Goal: Task Accomplishment & Management: Use online tool/utility

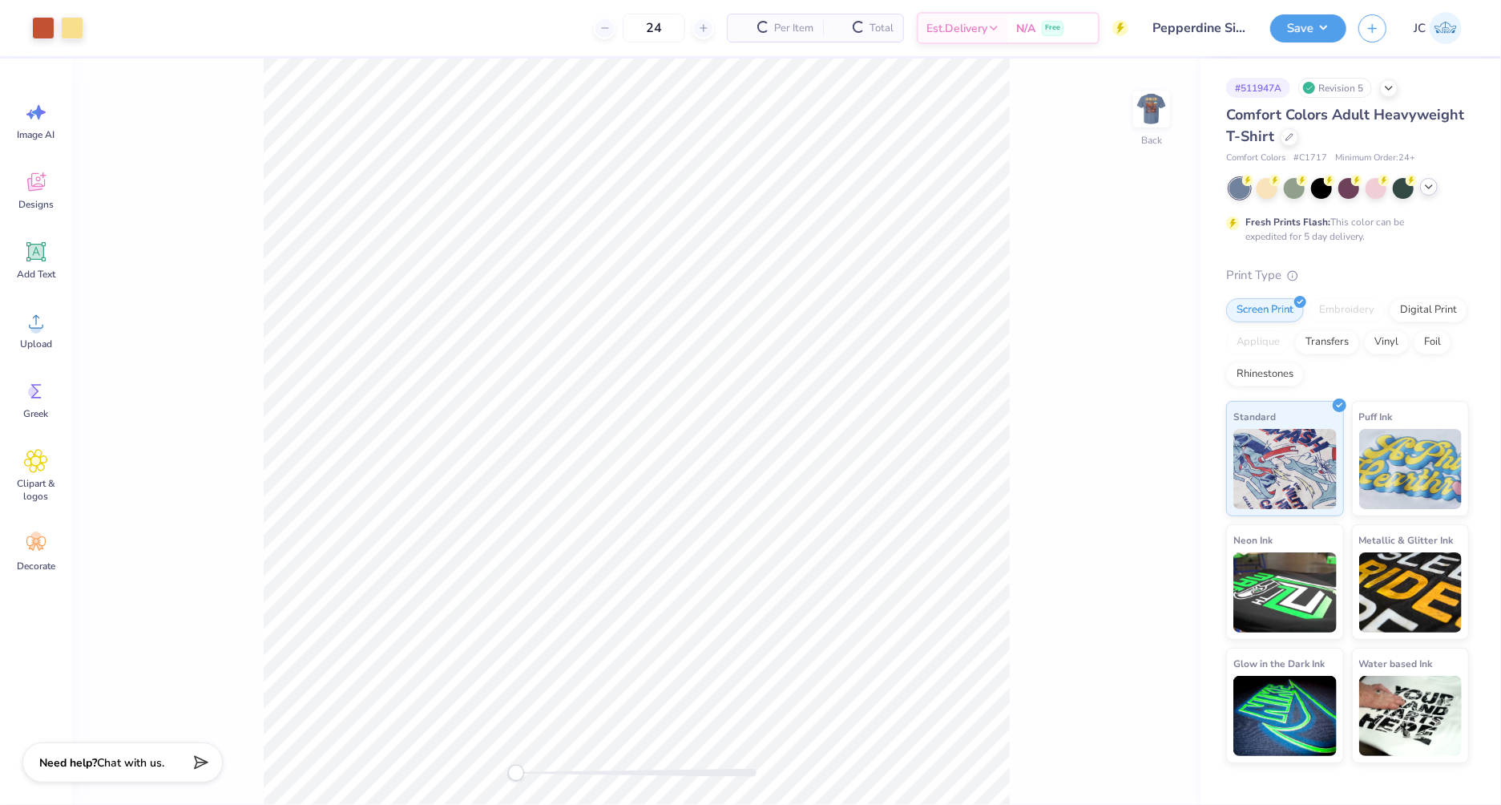
click at [1435, 189] on icon at bounding box center [1429, 186] width 13 height 13
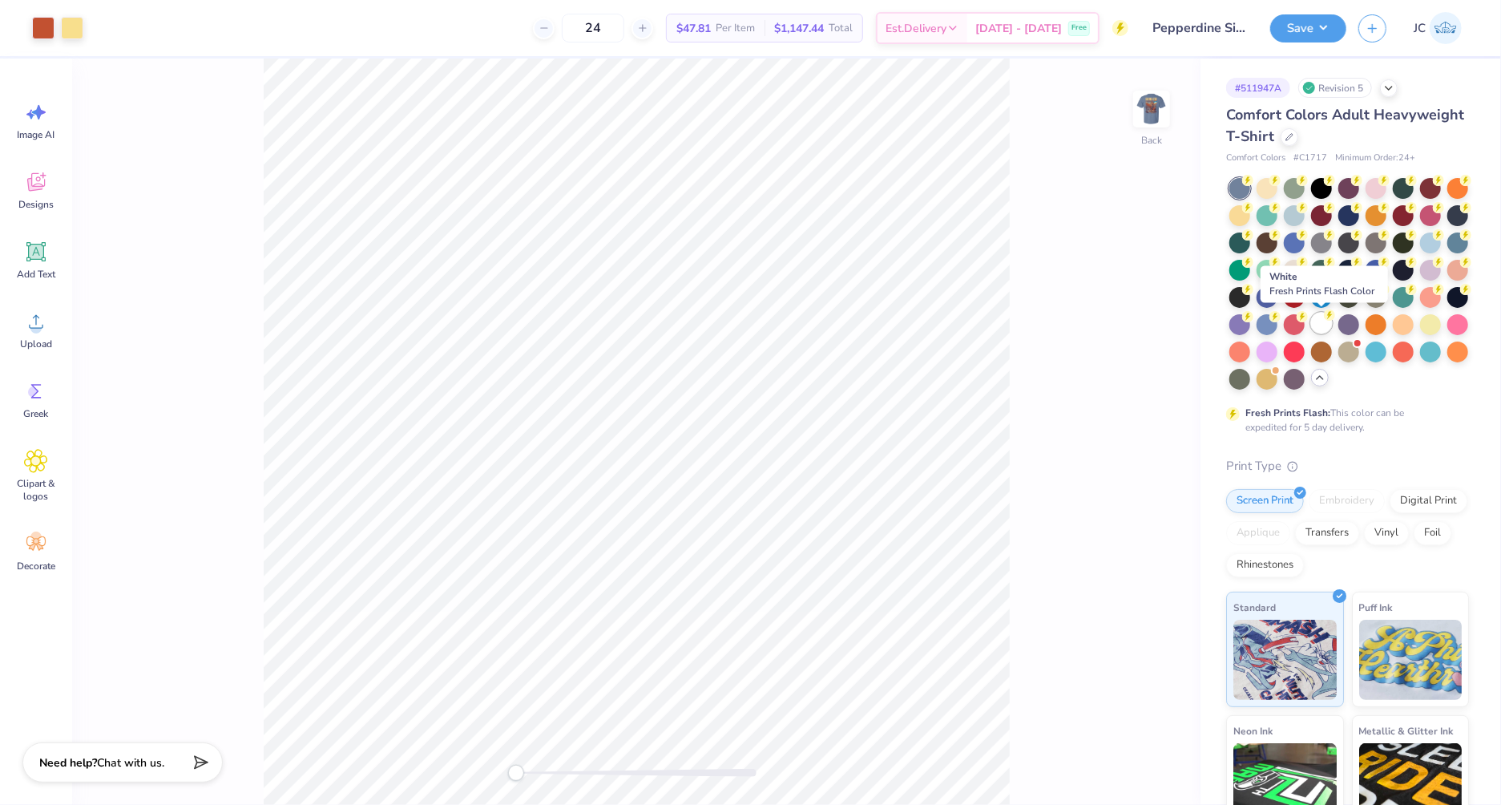
click at [1328, 329] on div at bounding box center [1321, 323] width 21 height 21
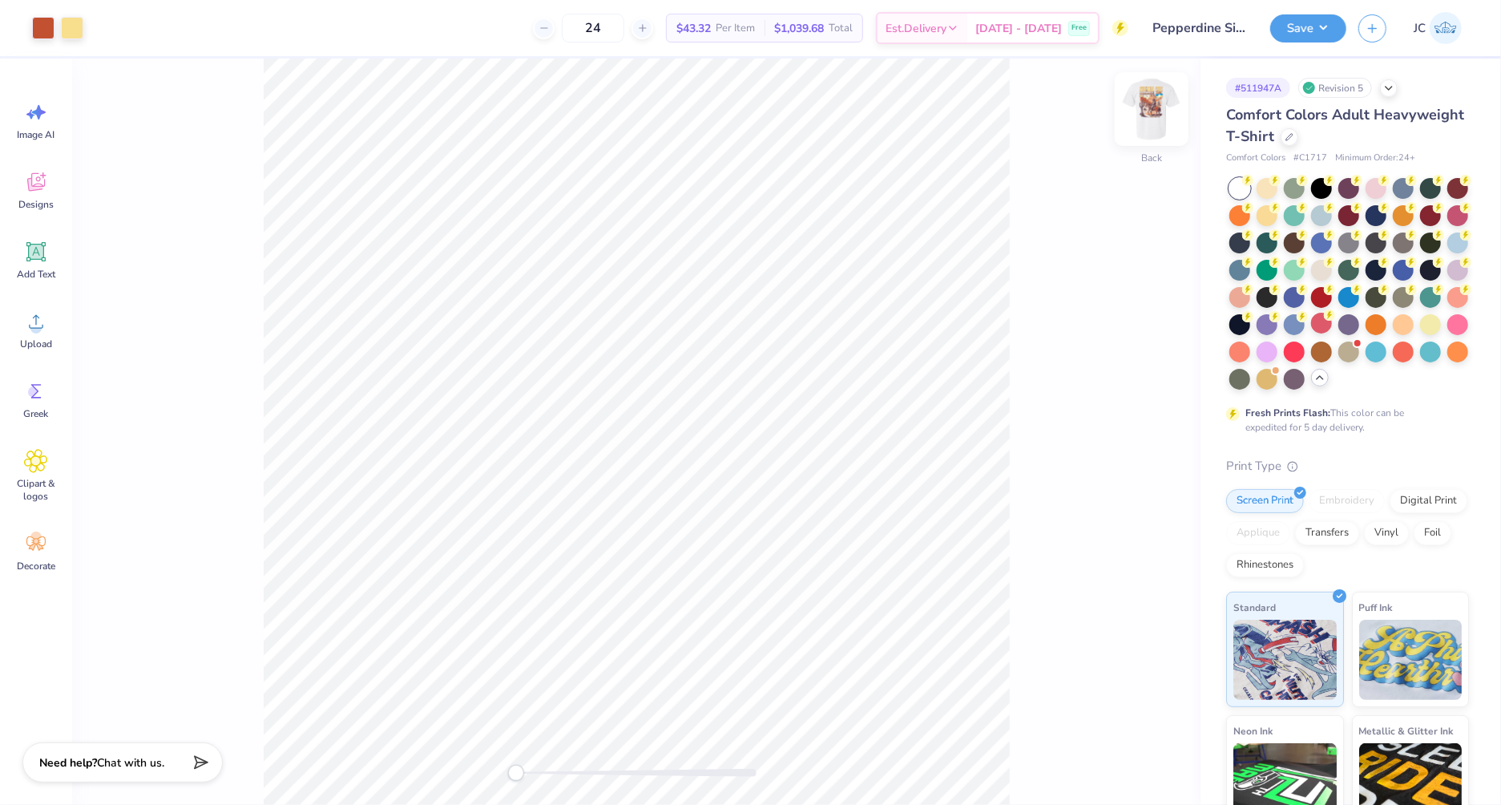
click at [1153, 128] on div at bounding box center [1152, 109] width 74 height 74
click at [1331, 26] on button "Save" at bounding box center [1309, 26] width 76 height 28
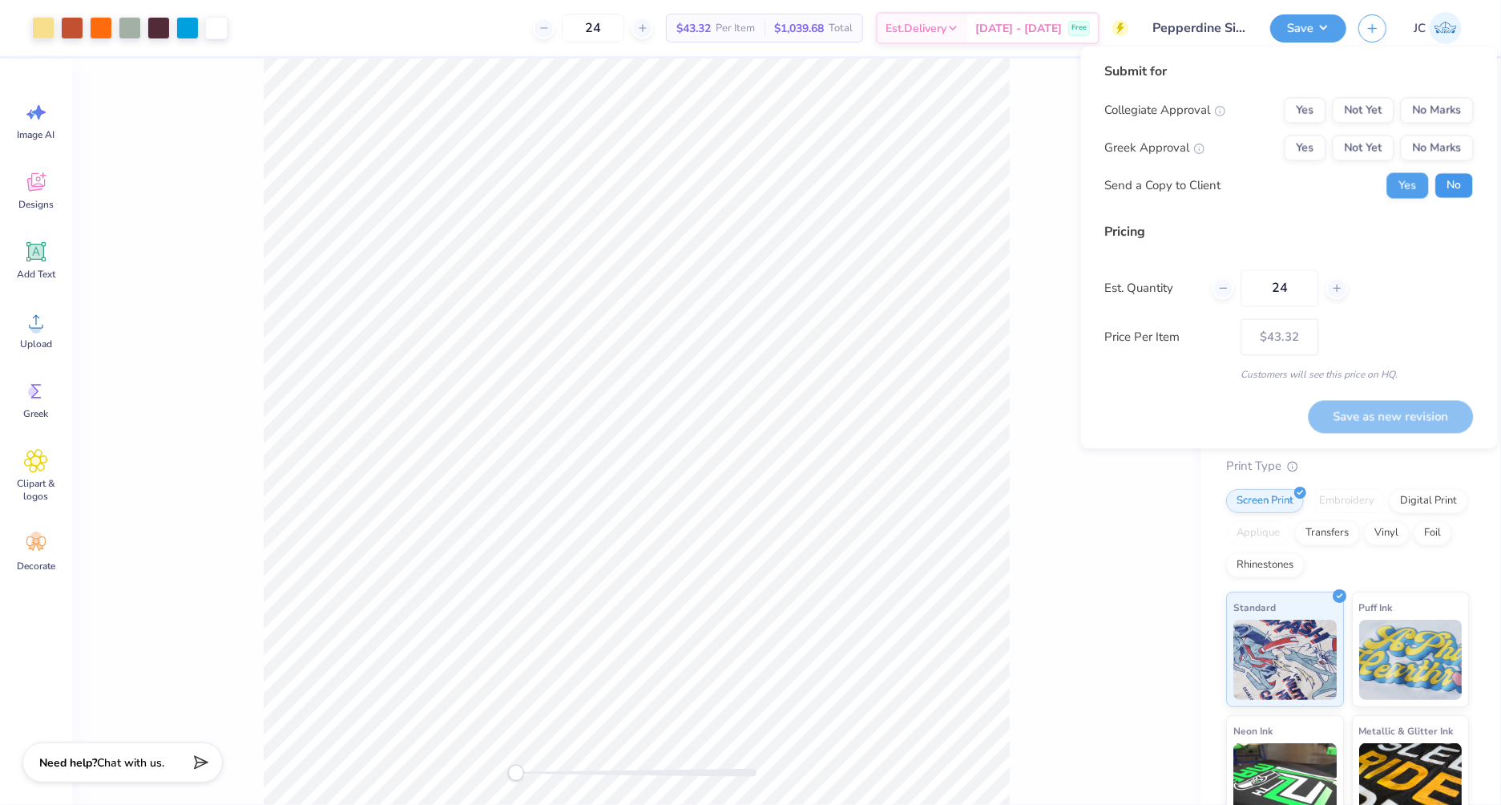
click at [1453, 193] on button "No" at bounding box center [1455, 186] width 38 height 26
click at [1453, 115] on button "No Marks" at bounding box center [1437, 111] width 73 height 26
click at [1361, 149] on button "Not Yet" at bounding box center [1364, 148] width 62 height 26
click at [1379, 420] on button "Save as new revision" at bounding box center [1391, 416] width 165 height 33
type input "$43.32"
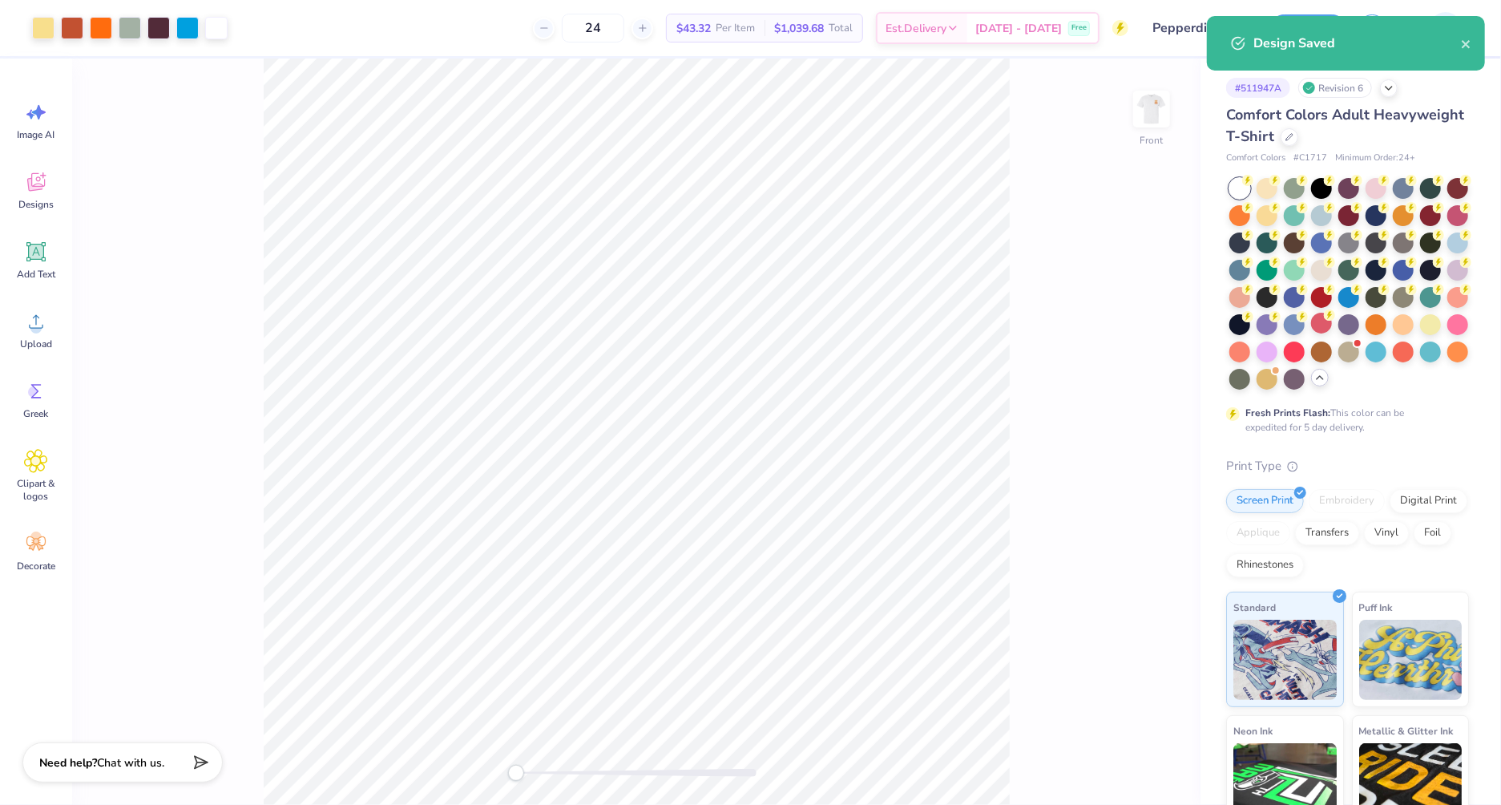
click at [1399, 83] on div "Design Saved" at bounding box center [1346, 49] width 285 height 73
click at [1387, 85] on div "Design Saved" at bounding box center [1346, 49] width 285 height 73
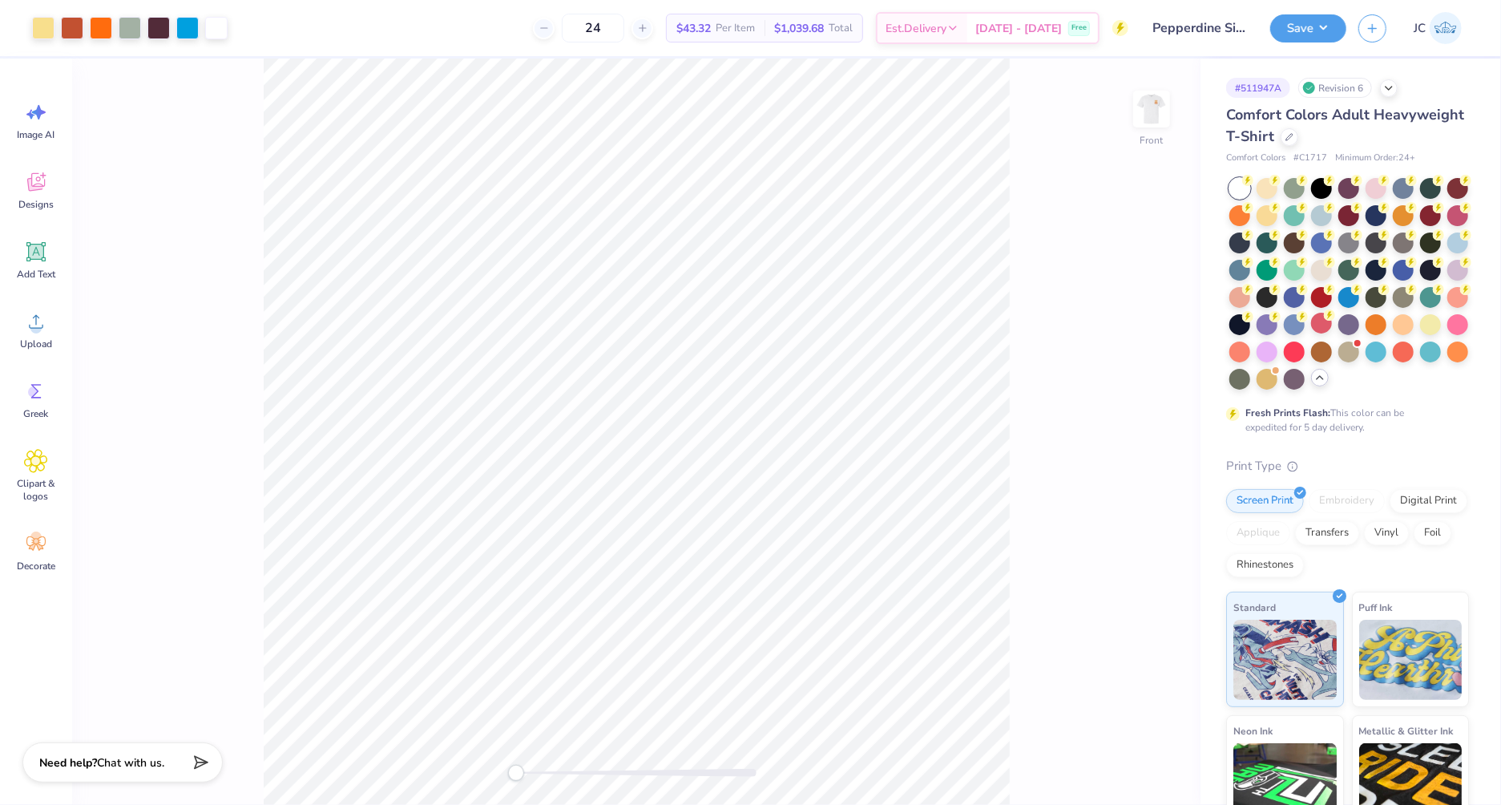
click at [1390, 90] on div "Design Saved" at bounding box center [1358, 97] width 208 height 19
click at [1393, 87] on icon at bounding box center [1389, 86] width 13 height 13
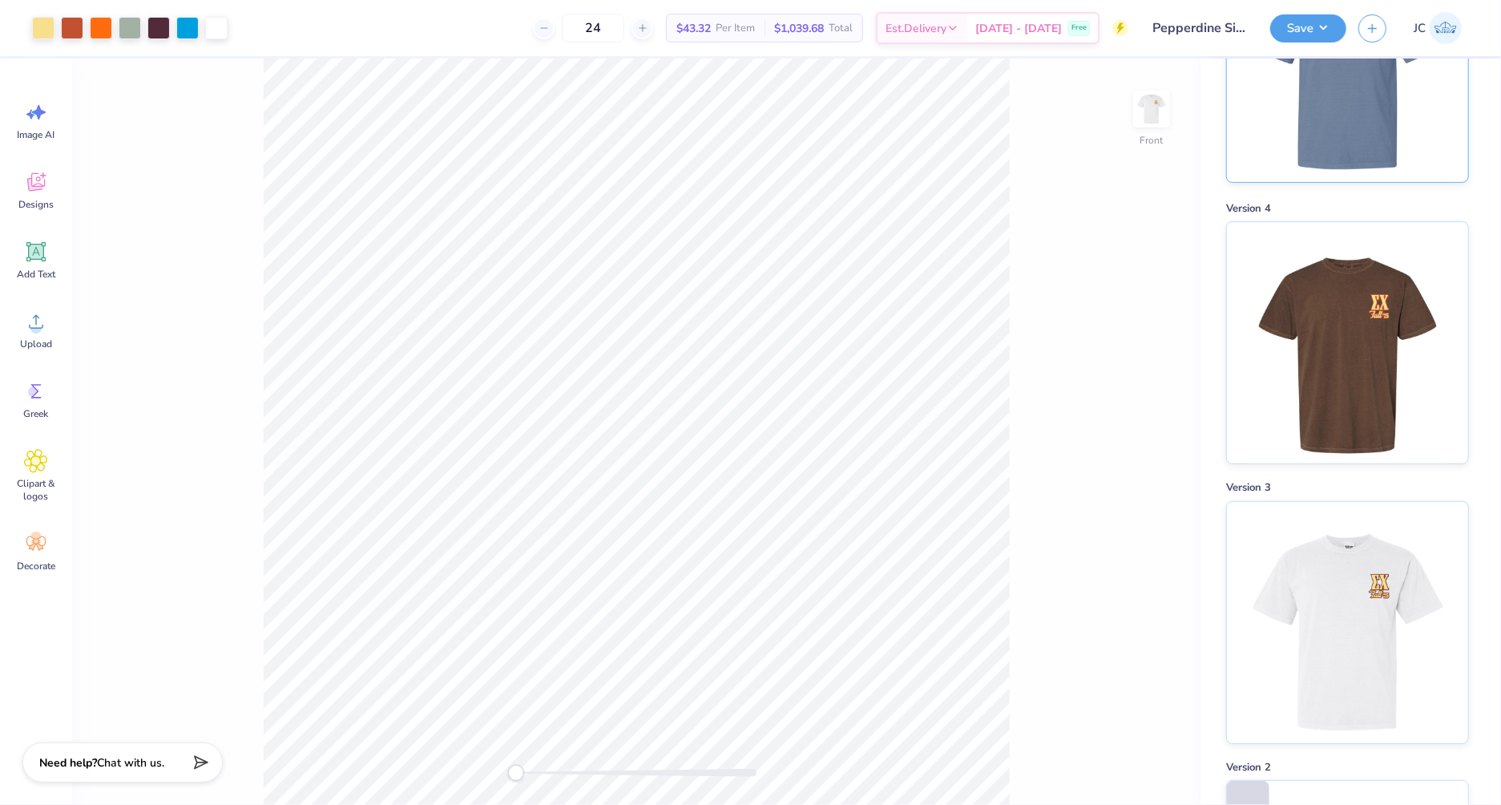
scroll to position [223, 0]
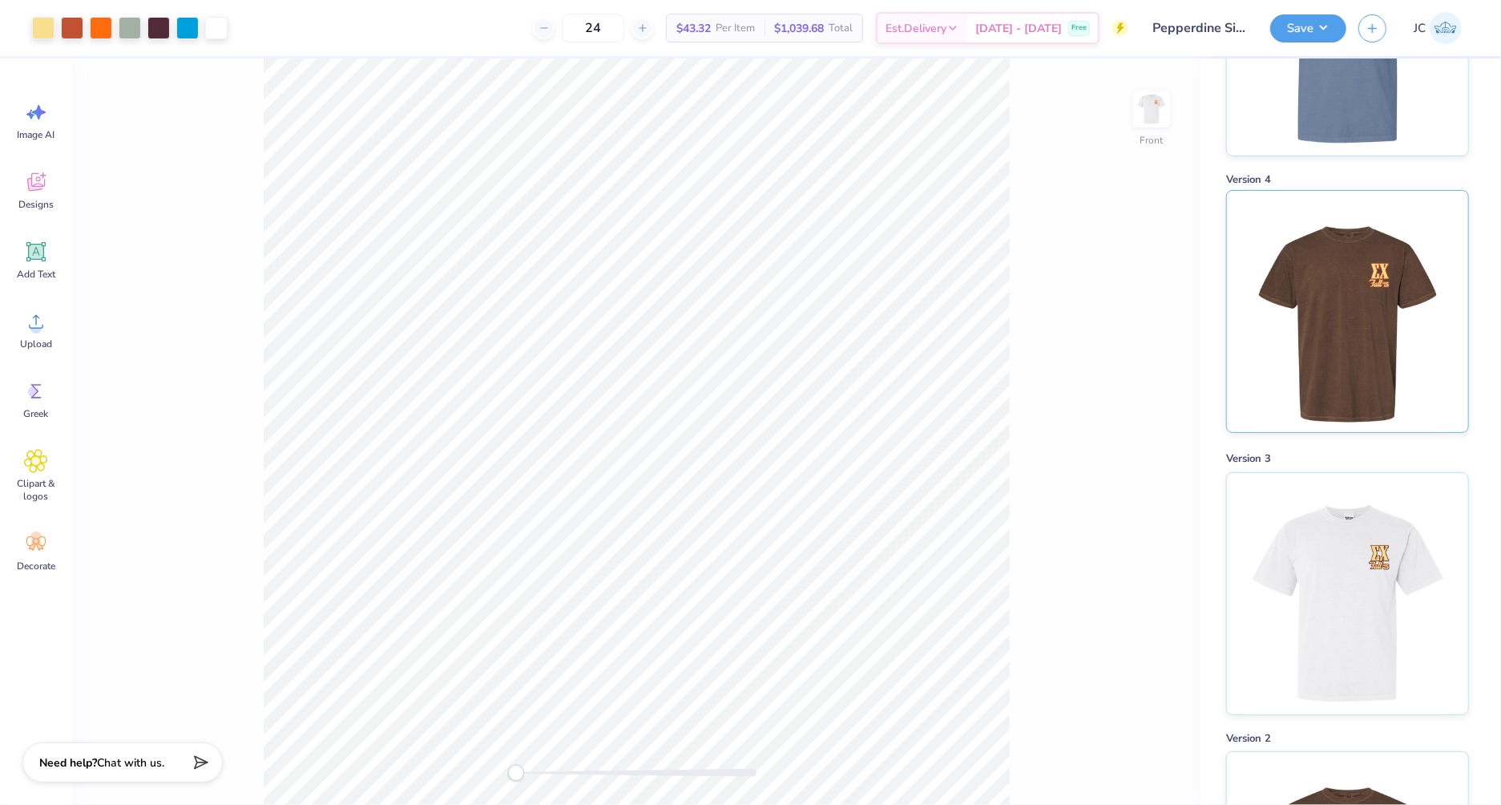
click at [1292, 382] on img at bounding box center [1347, 311] width 199 height 241
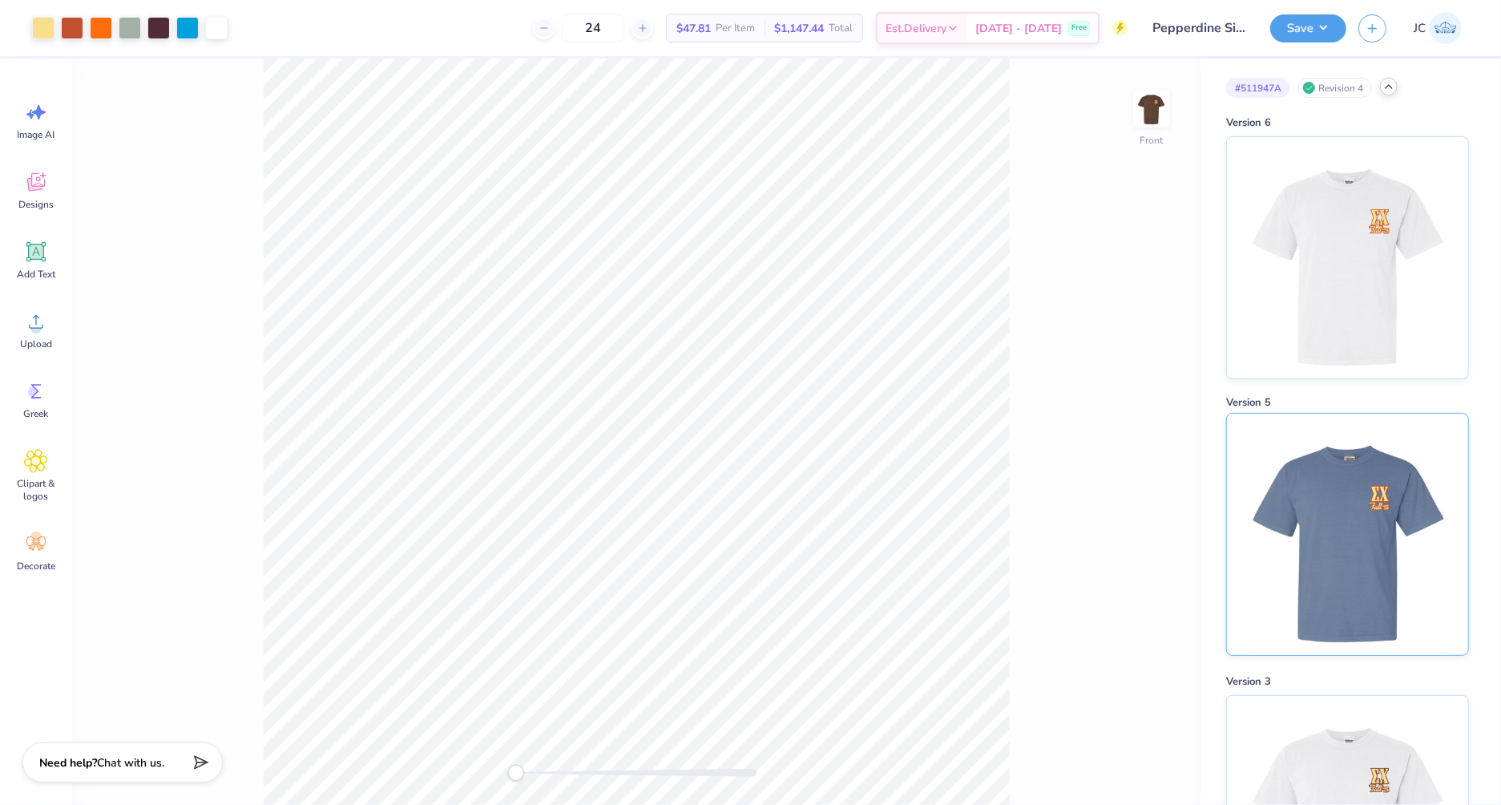
click at [1306, 468] on img at bounding box center [1347, 534] width 199 height 241
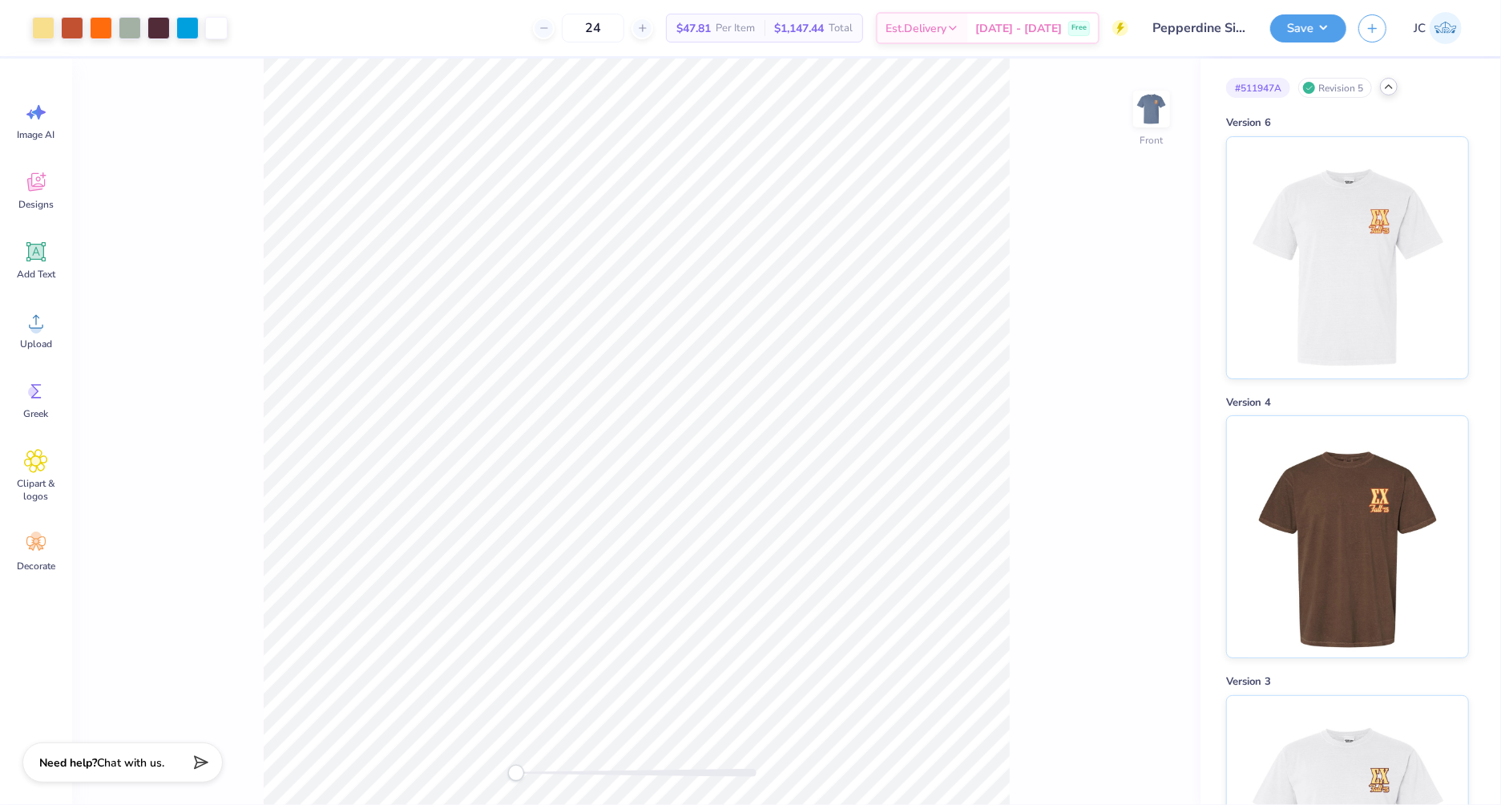
click at [1302, 266] on img at bounding box center [1347, 257] width 199 height 241
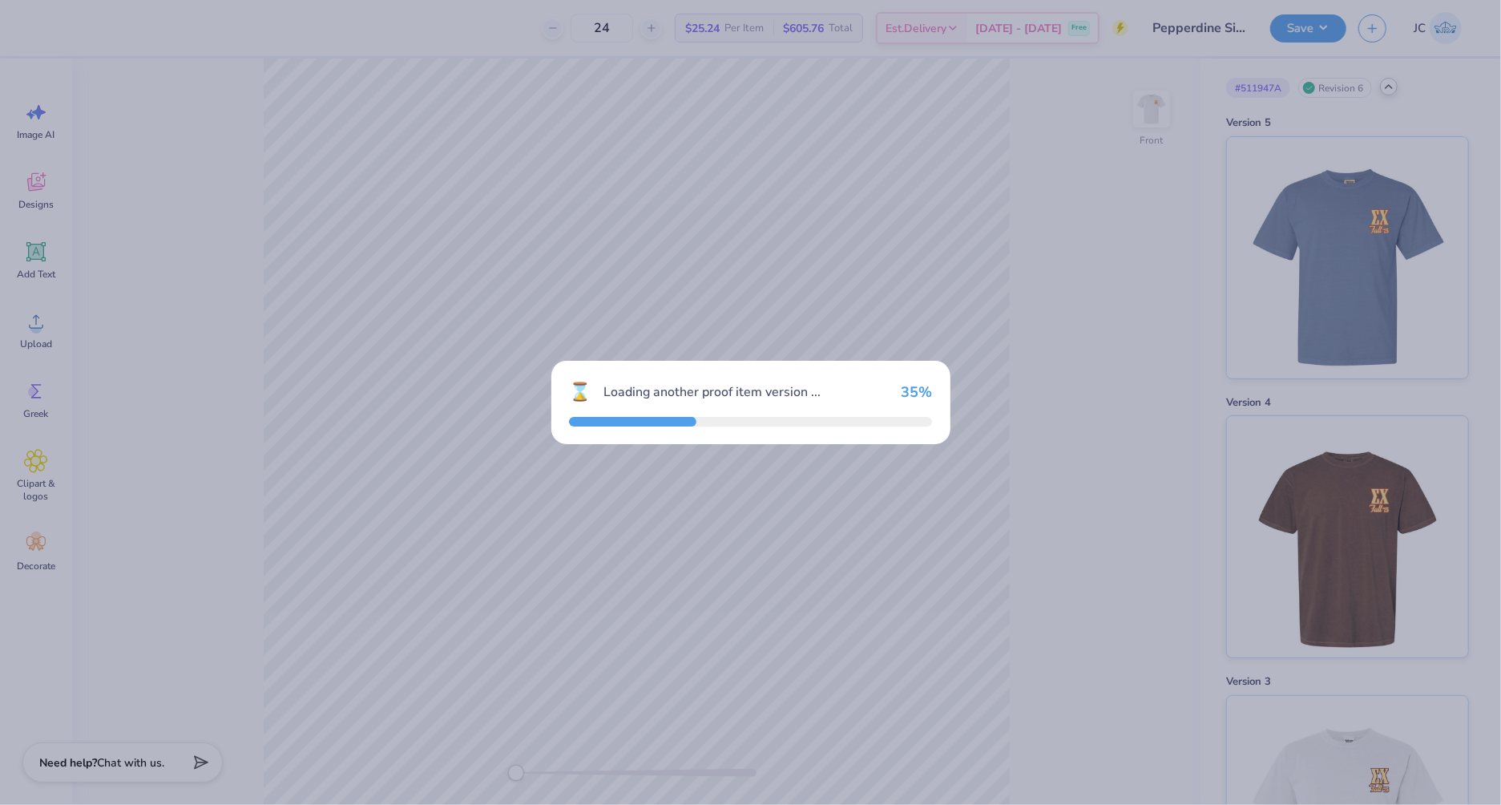
click at [1396, 88] on div "⌛ Loading another proof item version ... 35 %" at bounding box center [750, 402] width 1501 height 805
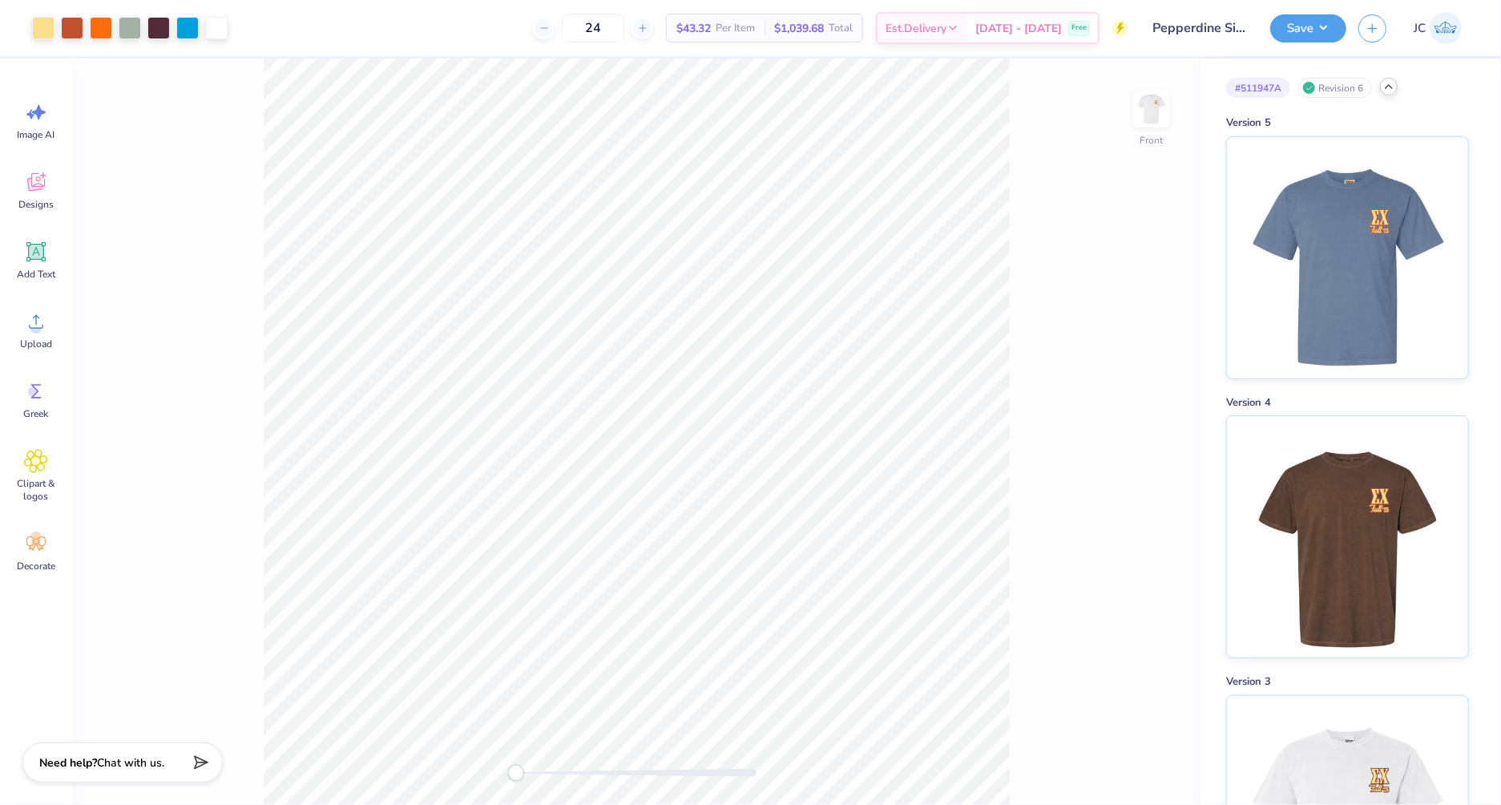
click at [1392, 88] on icon at bounding box center [1389, 86] width 13 height 13
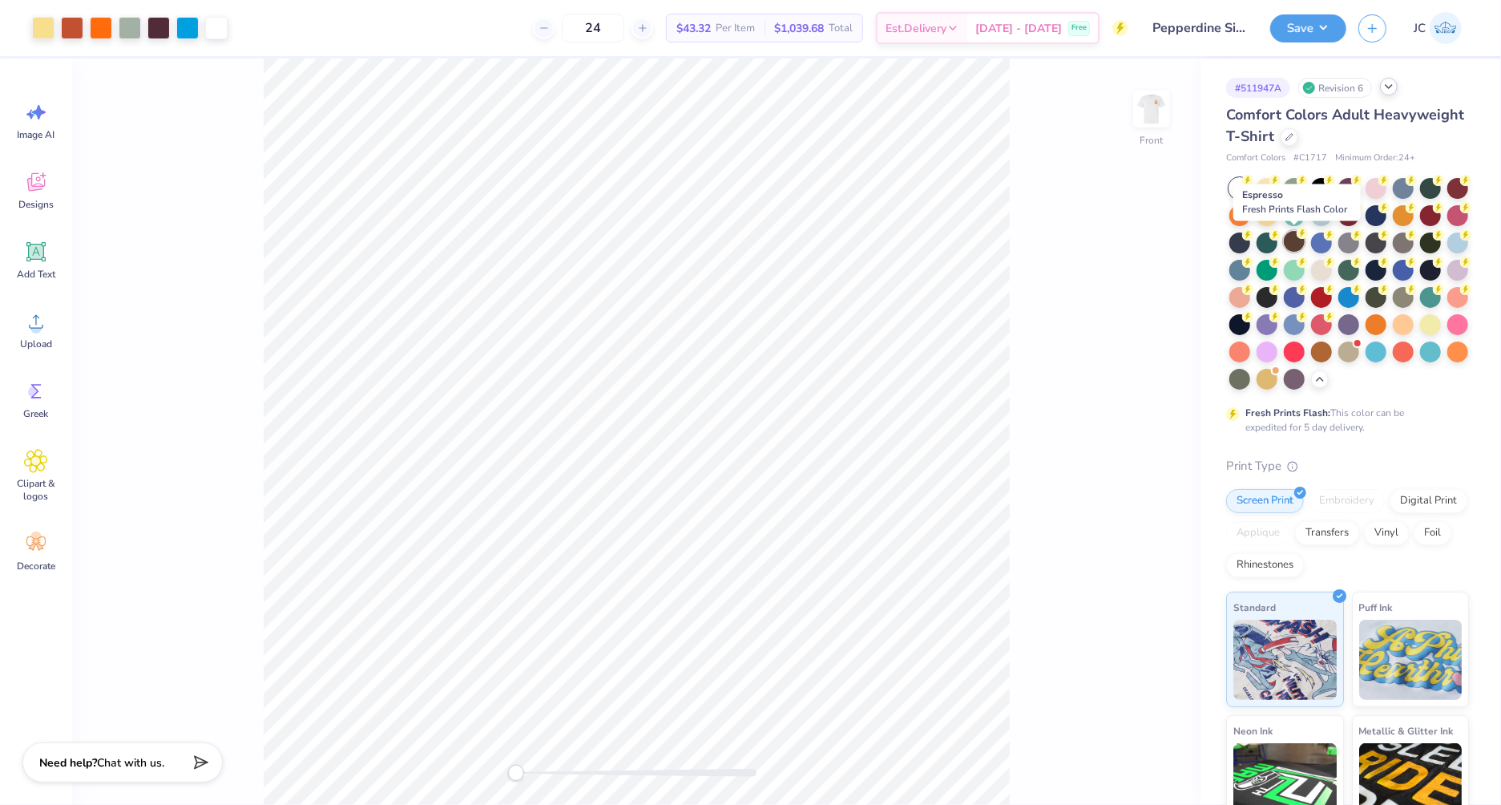
click at [1293, 242] on div at bounding box center [1294, 241] width 21 height 21
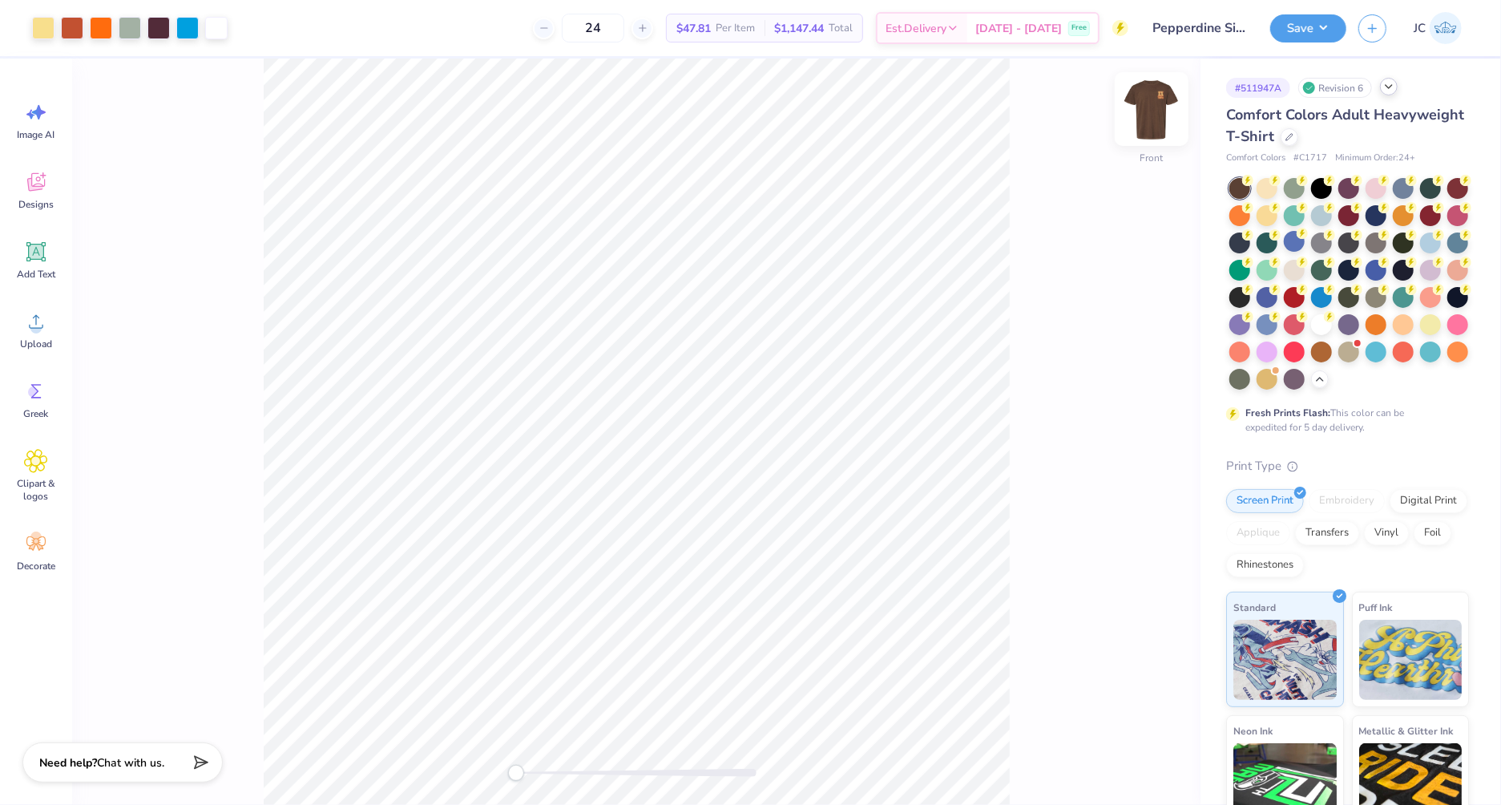
click at [1148, 106] on img at bounding box center [1152, 109] width 64 height 64
click at [1154, 127] on img at bounding box center [1152, 109] width 64 height 64
click at [1322, 30] on button "Save" at bounding box center [1309, 26] width 76 height 28
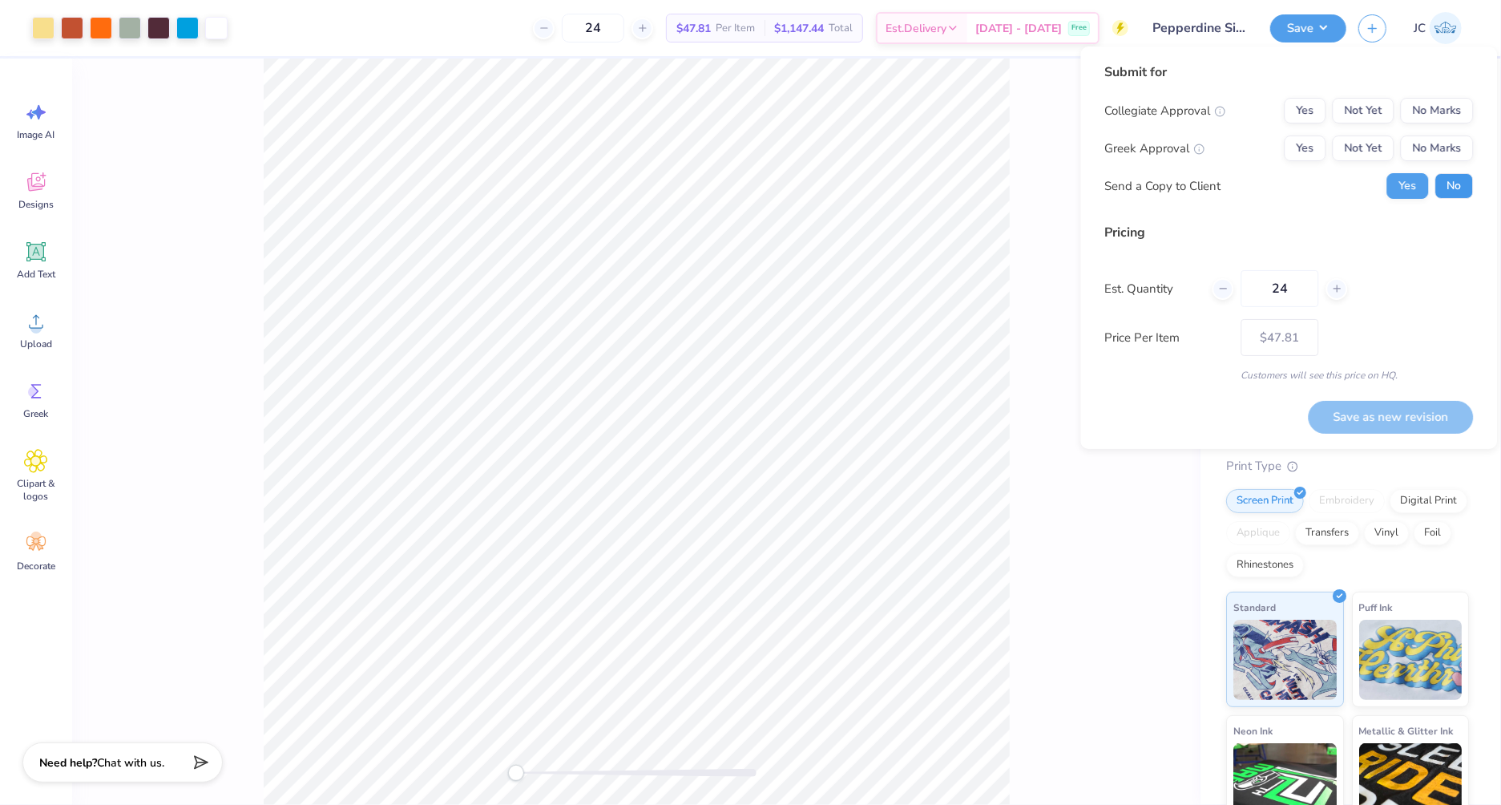
click at [1446, 188] on button "No" at bounding box center [1455, 186] width 38 height 26
click at [1441, 103] on button "No Marks" at bounding box center [1437, 111] width 73 height 26
click at [1356, 156] on button "Not Yet" at bounding box center [1364, 148] width 62 height 26
click at [1390, 414] on button "Save as new revision" at bounding box center [1391, 417] width 165 height 33
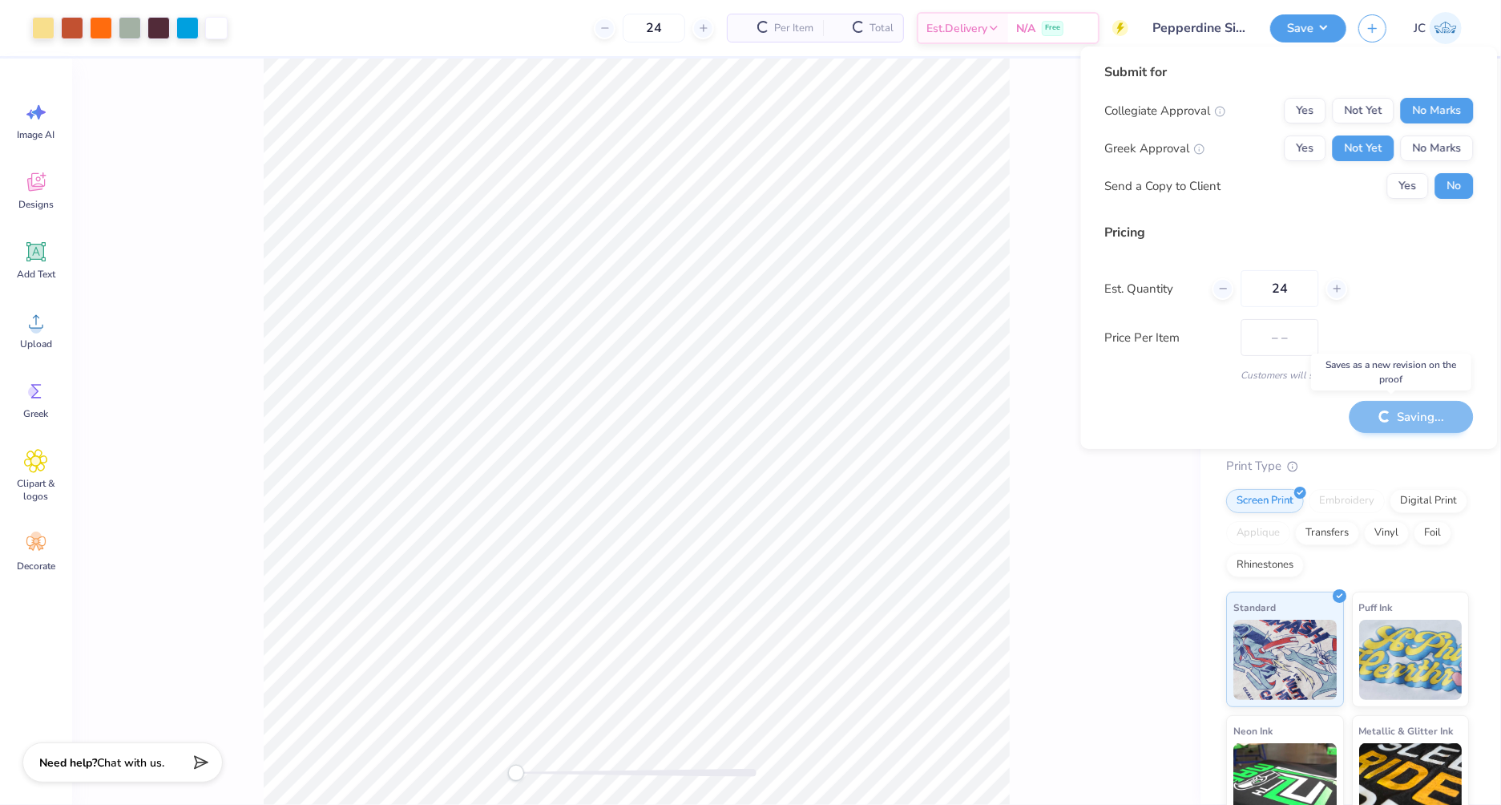
type input "$47.81"
